Goal: Transaction & Acquisition: Register for event/course

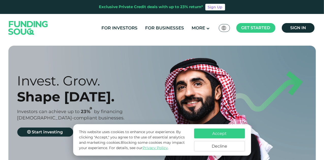
click at [212, 133] on button "Accept" at bounding box center [219, 134] width 51 height 10
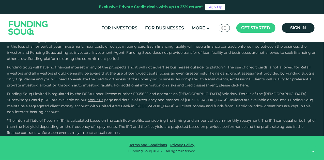
scroll to position [905, 0]
type tc-range-slider "4"
type tc-range-slider "10000"
drag, startPoint x: 26, startPoint y: 100, endPoint x: 21, endPoint y: 99, distance: 5.3
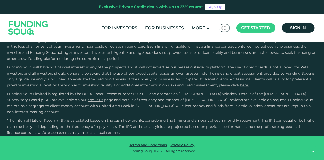
drag, startPoint x: 28, startPoint y: 103, endPoint x: 21, endPoint y: 102, distance: 7.1
type tc-range-slider "10000"
drag, startPoint x: 38, startPoint y: 103, endPoint x: 21, endPoint y: 100, distance: 17.3
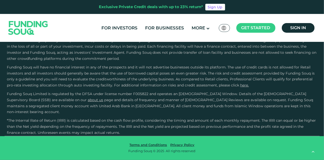
drag, startPoint x: 175, startPoint y: 102, endPoint x: 108, endPoint y: 93, distance: 67.5
drag, startPoint x: 197, startPoint y: 100, endPoint x: 117, endPoint y: 99, distance: 80.6
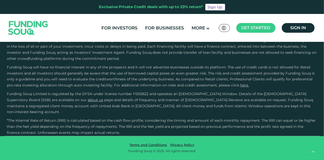
type tc-range-slider "1"
click at [114, 29] on link "For Investors" at bounding box center [119, 28] width 39 height 8
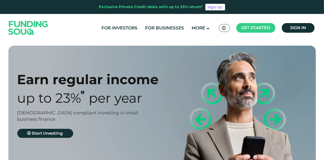
type tc-range-slider "4"
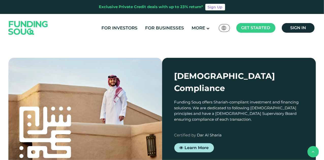
scroll to position [407, 0]
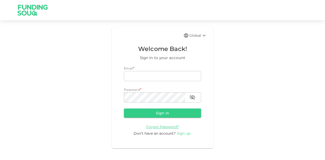
click at [180, 132] on span "Sign up" at bounding box center [184, 133] width 14 height 5
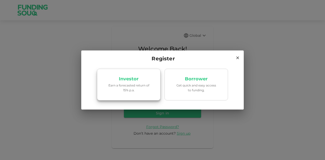
click at [139, 92] on p "Earn a forecasted return of 15% p.a." at bounding box center [128, 88] width 43 height 10
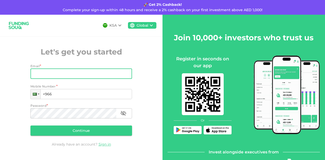
click at [110, 72] on input "Email" at bounding box center [79, 74] width 96 height 10
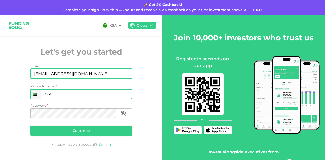
type input "[EMAIL_ADDRESS][DOMAIN_NAME]"
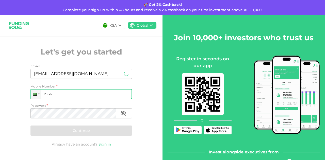
click at [48, 95] on input "+966" at bounding box center [82, 94] width 102 height 10
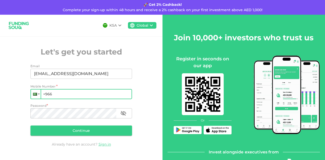
click at [37, 93] on div at bounding box center [36, 94] width 10 height 9
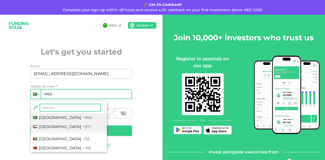
click at [49, 126] on span "[GEOGRAPHIC_DATA]" at bounding box center [60, 127] width 42 height 5
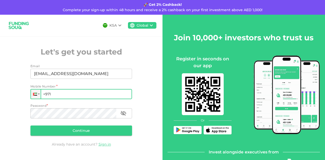
click at [62, 97] on input "+971" at bounding box center [82, 94] width 102 height 10
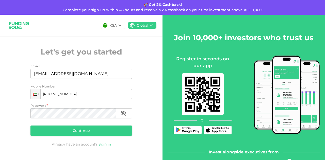
type input "[PHONE_NUMBER]"
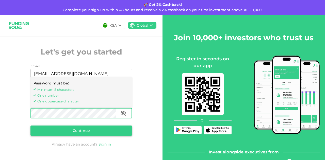
click at [75, 128] on button "Continue" at bounding box center [82, 131] width 102 height 10
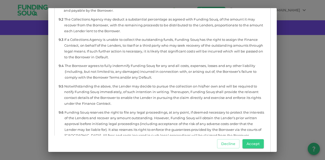
scroll to position [2345, 0]
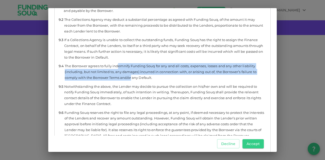
drag, startPoint x: 117, startPoint y: 67, endPoint x: 131, endPoint y: 76, distance: 16.8
click at [131, 76] on span "The Borrower agrees to fully indemnify Funding Souq for any and all costs, expe…" at bounding box center [165, 71] width 201 height 17
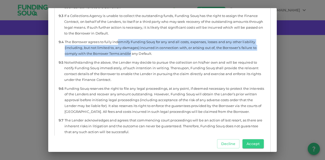
scroll to position [2369, 0]
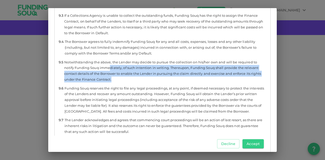
drag, startPoint x: 110, startPoint y: 68, endPoint x: 115, endPoint y: 78, distance: 11.5
click at [115, 78] on span "Notwithstanding the above, the Lender may decide to pursue the collection on hi…" at bounding box center [164, 70] width 201 height 23
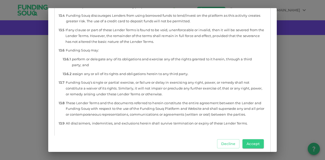
scroll to position [3034, 0]
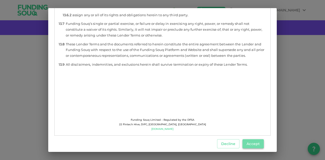
click at [253, 142] on button "Accept" at bounding box center [253, 144] width 21 height 9
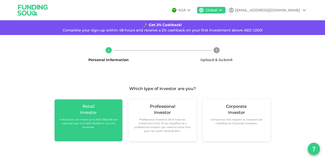
click at [112, 102] on div "Retail Investor Individuals can invest up to AED 365,000 per calendar year and …" at bounding box center [89, 121] width 68 height 42
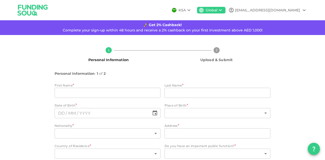
scroll to position [21, 0]
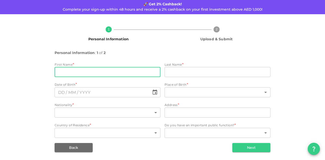
click at [95, 70] on input "firstName" at bounding box center [108, 72] width 106 height 10
type input "Rushabh"
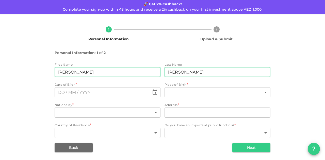
type input "Shah"
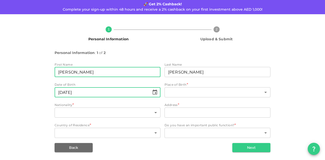
type input "⁦⁨22⁩ / ⁨03⁩ / ⁨1997⁩⁩"
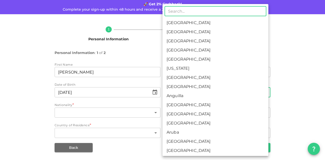
click at [263, 92] on body "KSA Global rushabhs444@gmail.com 🚀 Get 2% Cashback! Complete your sign-up withi…" at bounding box center [162, 80] width 325 height 160
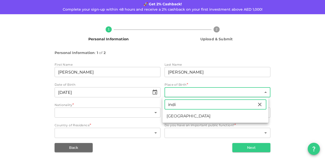
type input "indi"
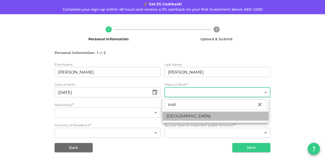
click at [176, 115] on li "India" at bounding box center [216, 116] width 106 height 9
type input "88"
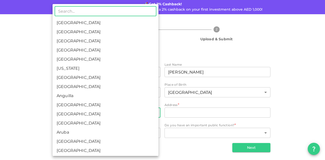
click at [149, 109] on body "KSA Global rushabhs444@gmail.com 🚀 Get 2% Cashback! Complete your sign-up withi…" at bounding box center [162, 80] width 325 height 160
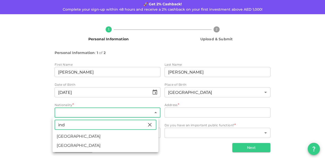
type input "ind"
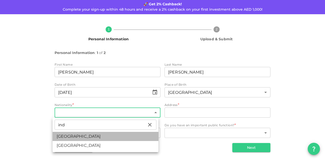
click at [99, 133] on li "India" at bounding box center [106, 136] width 106 height 9
type input "88"
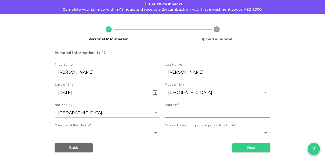
click at [187, 110] on input "address" at bounding box center [218, 113] width 106 height 10
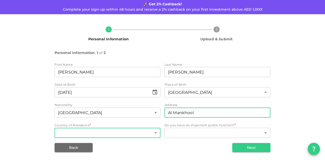
type input "Al Mankhool"
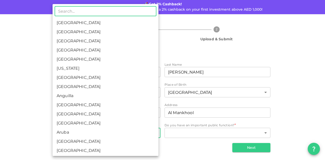
click at [123, 137] on body "KSA Global rushabhs444@gmail.com 🚀 Get 2% Cashback! Complete your sign-up withi…" at bounding box center [162, 80] width 325 height 160
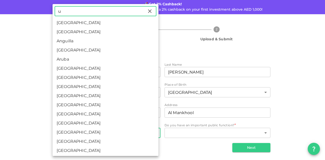
type input "u"
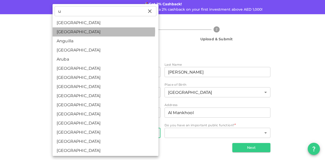
click at [102, 31] on li "United Arab Emirates" at bounding box center [106, 31] width 106 height 9
type input "2"
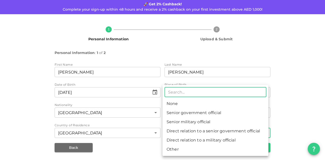
click at [177, 137] on body "KSA Global rushabhs444@gmail.com 🚀 Get 2% Cashback! Complete your sign-up withi…" at bounding box center [162, 80] width 325 height 160
click at [175, 104] on li "None" at bounding box center [216, 103] width 106 height 9
type input "1"
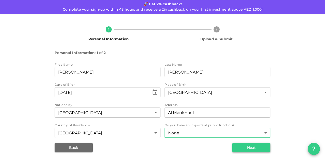
click at [250, 150] on button "Next" at bounding box center [252, 147] width 38 height 9
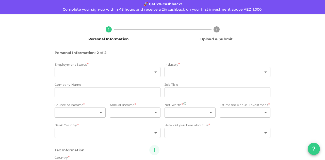
type input "2"
radio input "false"
radio input "true"
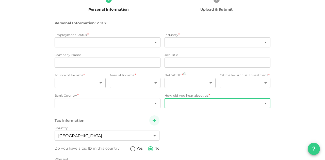
scroll to position [49, 0]
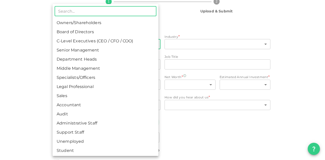
click at [149, 44] on body "KSA Global rushabhs444@gmail.com 🚀 Get 2% Cashback! Complete your sign-up withi…" at bounding box center [162, 80] width 325 height 160
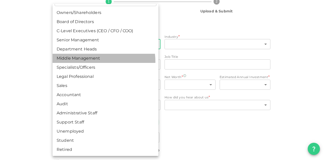
click at [94, 61] on li "Middle Management" at bounding box center [106, 58] width 106 height 9
type input "6"
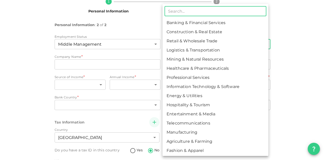
click at [180, 41] on body "KSA Global rushabhs444@gmail.com 🚀 Get 2% Cashback! Complete your sign-up withi…" at bounding box center [162, 80] width 325 height 160
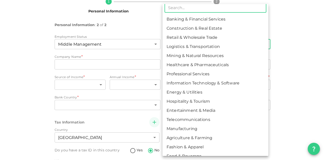
scroll to position [0, 0]
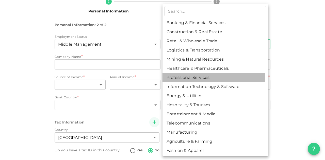
click at [195, 78] on li "Professional Services" at bounding box center [216, 77] width 106 height 9
type input "7"
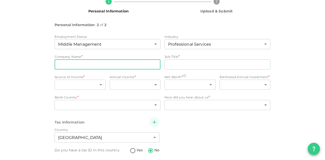
click at [147, 65] on input "companyName" at bounding box center [108, 64] width 106 height 10
type input "KPMG"
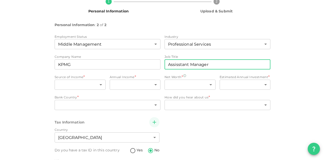
click at [179, 65] on input "Assisstant Manager" at bounding box center [218, 64] width 106 height 10
type input "Assistant Manager"
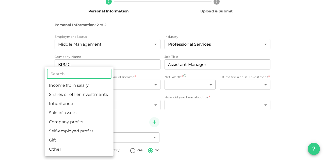
click at [96, 84] on body "KSA Global rushabhs444@gmail.com 🚀 Get 2% Cashback! Complete your sign-up withi…" at bounding box center [162, 80] width 325 height 160
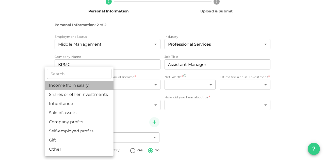
click at [96, 84] on li "Income from salary" at bounding box center [79, 85] width 69 height 9
type input "1"
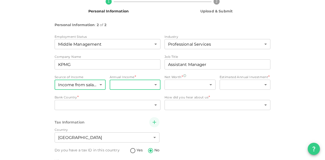
click at [135, 85] on body "KSA Global rushabhs444@gmail.com 🚀 Get 2% Cashback! Complete your sign-up withi…" at bounding box center [162, 80] width 325 height 160
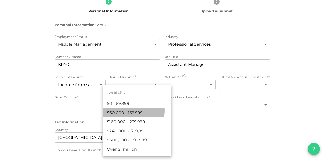
click at [130, 111] on li "$60,000 - 159,999" at bounding box center [137, 113] width 69 height 9
type input "2"
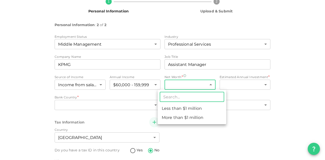
click at [179, 89] on body "KSA Global rushabhs444@gmail.com 🚀 Get 2% Cashback! Complete your sign-up withi…" at bounding box center [162, 80] width 325 height 160
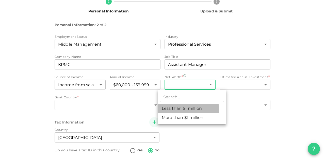
click at [172, 112] on li "Less than $1 million" at bounding box center [192, 108] width 69 height 9
type input "1"
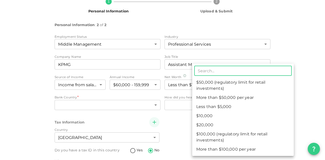
click at [231, 86] on body "KSA Global rushabhs444@gmail.com 🚀 Get 2% Cashback! Complete your sign-up withi…" at bounding box center [162, 80] width 325 height 160
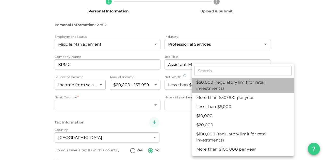
click at [208, 86] on li "$50,000 (regulatory limit for retail investments)" at bounding box center [243, 85] width 102 height 15
type input "4"
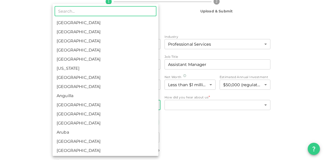
click at [144, 106] on body "KSA Global rushabhs444@gmail.com 🚀 Get 2% Cashback! Complete your sign-up withi…" at bounding box center [162, 80] width 325 height 160
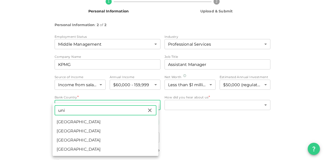
type input "uni"
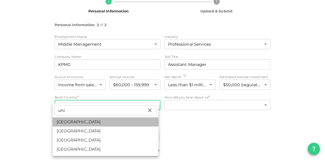
click at [99, 124] on li "United Arab Emirates" at bounding box center [106, 122] width 106 height 9
type input "2"
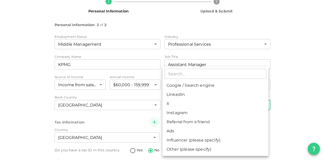
click at [188, 107] on body "KSA Global rushabhs444@gmail.com 🚀 Get 2% Cashback! Complete your sign-up withi…" at bounding box center [162, 80] width 325 height 160
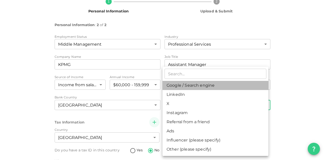
click at [185, 85] on li "Google / Search engine" at bounding box center [216, 85] width 106 height 9
type input "1"
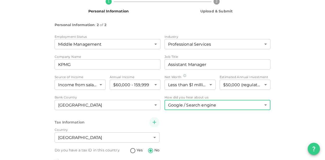
scroll to position [85, 0]
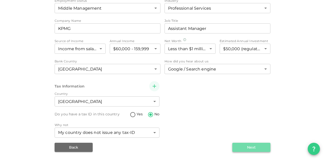
click at [243, 145] on button "Next" at bounding box center [252, 147] width 38 height 9
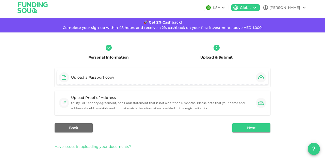
click at [243, 78] on div "Upload a Passport copy" at bounding box center [163, 77] width 212 height 15
click at [241, 127] on button "Next" at bounding box center [252, 128] width 38 height 9
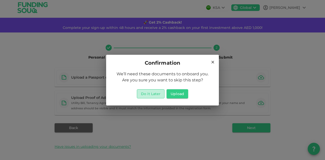
click at [161, 93] on button "Do it Later" at bounding box center [151, 93] width 28 height 9
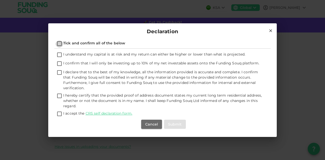
click at [59, 43] on input "Tick and confirm all of the below" at bounding box center [60, 44] width 8 height 7
checkbox input "true"
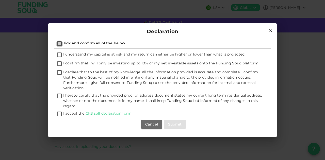
checkbox input "true"
click at [173, 123] on button "Submit" at bounding box center [175, 124] width 22 height 9
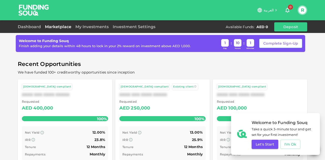
scroll to position [195, 0]
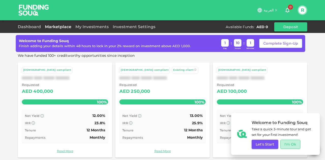
click at [291, 145] on button "I'm Ok" at bounding box center [291, 144] width 20 height 9
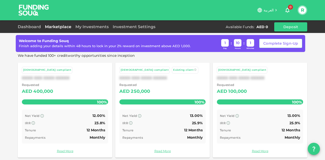
scroll to position [173, 0]
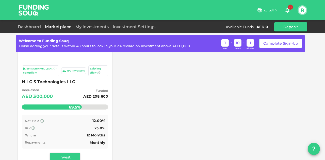
click at [133, 93] on div "Sharia-compliant 192 Investors Existing client N I C S Technologies LLC Request…" at bounding box center [163, 85] width 290 height 164
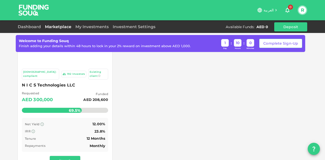
scroll to position [46, 0]
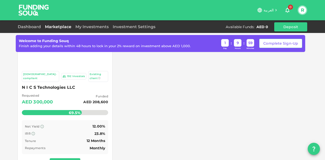
click at [92, 75] on span "Existing client" at bounding box center [95, 77] width 11 height 8
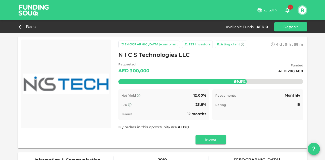
scroll to position [0, 0]
click at [189, 43] on div "192" at bounding box center [191, 44] width 5 height 5
click at [140, 40] on div "Sharia-compliant" at bounding box center [149, 44] width 62 height 8
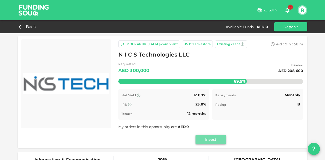
click at [203, 138] on button "Invest" at bounding box center [211, 139] width 31 height 9
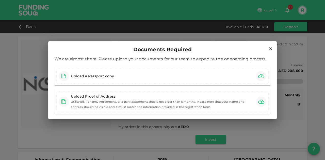
click at [269, 49] on icon at bounding box center [271, 49] width 5 height 5
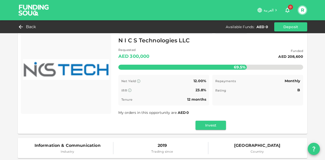
scroll to position [3, 0]
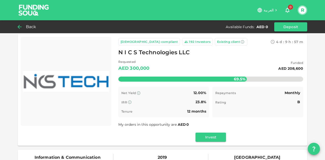
click at [29, 24] on span "Back" at bounding box center [31, 26] width 10 height 7
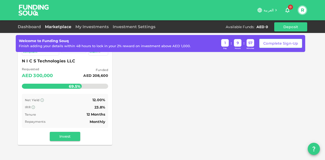
scroll to position [73, 0]
click at [26, 113] on span "Tenure" at bounding box center [30, 115] width 11 height 4
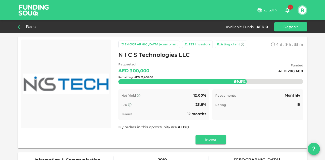
click at [202, 79] on div "Remaining : AED 91,400.00" at bounding box center [210, 77] width 185 height 20
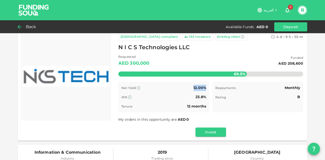
drag, startPoint x: 192, startPoint y: 88, endPoint x: 206, endPoint y: 90, distance: 14.3
click at [206, 90] on div "Net Yield 12.00% IRR 23.8% Tenure 12 months" at bounding box center [163, 97] width 91 height 31
drag, startPoint x: 194, startPoint y: 96, endPoint x: 209, endPoint y: 96, distance: 14.2
click at [209, 96] on div "Net Yield 12.00% IRR 23.8% Tenure 12 months Repayments Monthly Rating B Time re…" at bounding box center [210, 97] width 185 height 31
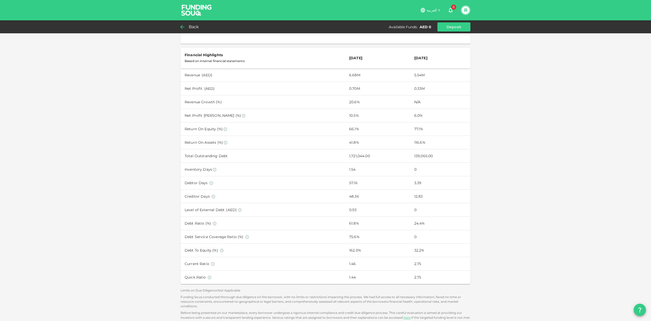
scroll to position [218, 0]
